Goal: Information Seeking & Learning: Understand process/instructions

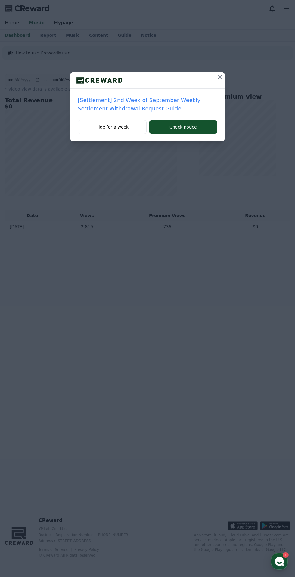
click at [219, 75] on icon at bounding box center [219, 76] width 7 height 7
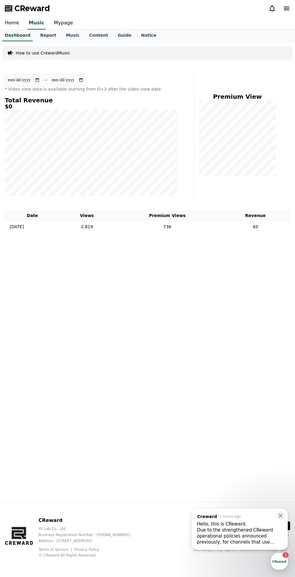
click at [34, 53] on p "How to use CrewardMusic" at bounding box center [43, 53] width 55 height 6
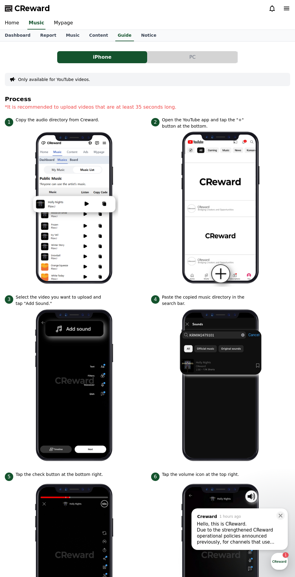
click at [45, 35] on link "Report" at bounding box center [48, 35] width 26 height 11
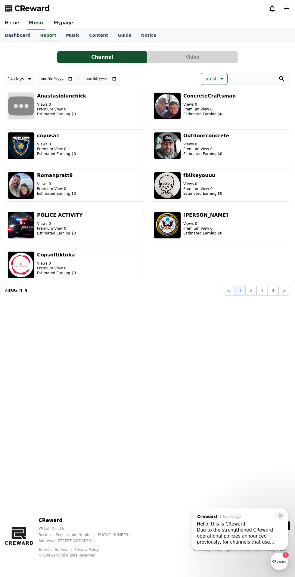
click at [222, 79] on icon at bounding box center [221, 79] width 3 height 2
click at [224, 127] on button "User Revenue" at bounding box center [218, 125] width 34 height 13
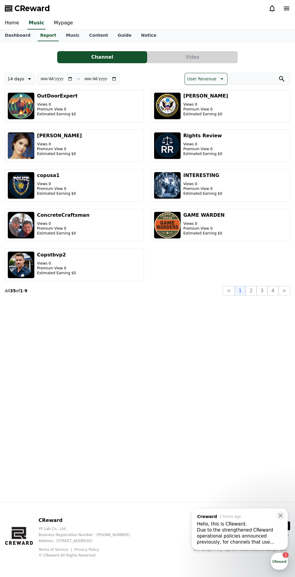
click at [271, 8] on icon at bounding box center [272, 8] width 7 height 7
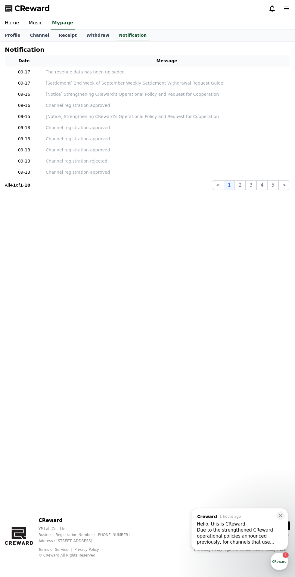
scroll to position [3, 0]
